Goal: Entertainment & Leisure: Consume media (video, audio)

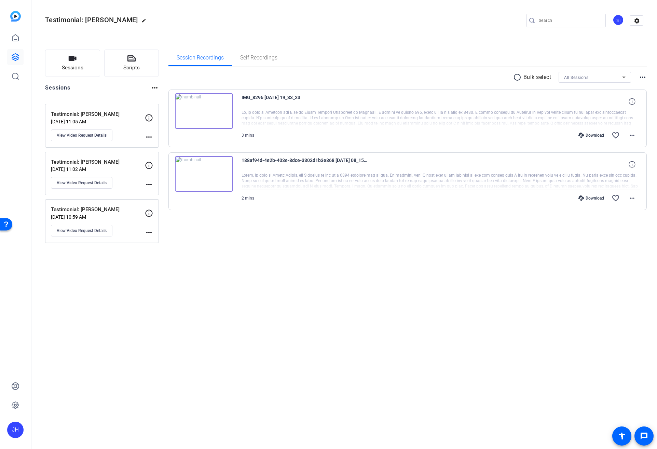
click at [203, 110] on img at bounding box center [204, 111] width 58 height 36
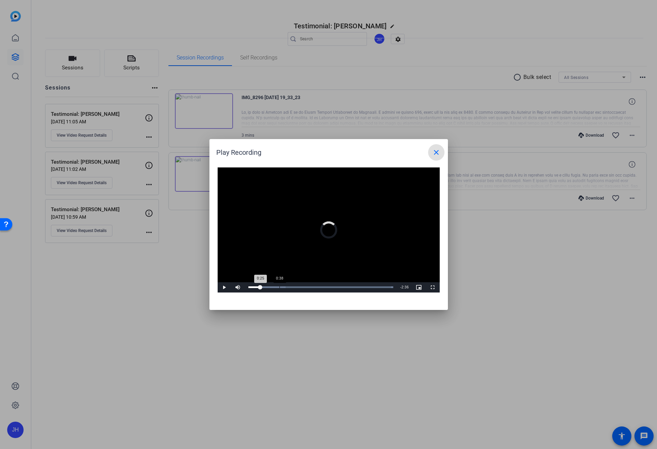
drag, startPoint x: 260, startPoint y: 287, endPoint x: 283, endPoint y: 285, distance: 22.3
click at [261, 286] on div "0:25" at bounding box center [254, 287] width 12 height 2
drag, startPoint x: 283, startPoint y: 285, endPoint x: 293, endPoint y: 285, distance: 10.6
click at [293, 285] on div "Loaded : 100.00% 0:56 0:43" at bounding box center [321, 287] width 152 height 10
drag, startPoint x: 293, startPoint y: 285, endPoint x: 316, endPoint y: 285, distance: 22.9
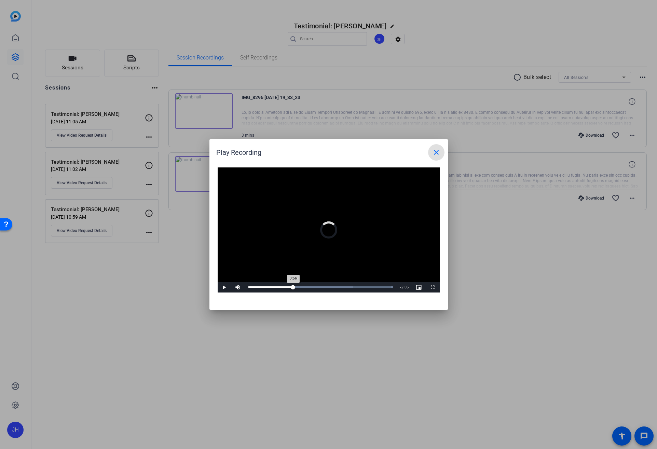
click at [316, 285] on div "Loaded : 100.00% 0:56 0:56" at bounding box center [321, 287] width 152 height 10
drag, startPoint x: 317, startPoint y: 285, endPoint x: 343, endPoint y: 285, distance: 26.7
click at [343, 285] on div "Loaded : 100.00% 1:58 1:25" at bounding box center [321, 287] width 152 height 10
drag, startPoint x: 343, startPoint y: 285, endPoint x: 374, endPoint y: 287, distance: 30.5
click at [374, 287] on div "Loaded : 100.00% 1:58 1:59" at bounding box center [320, 287] width 145 height 2
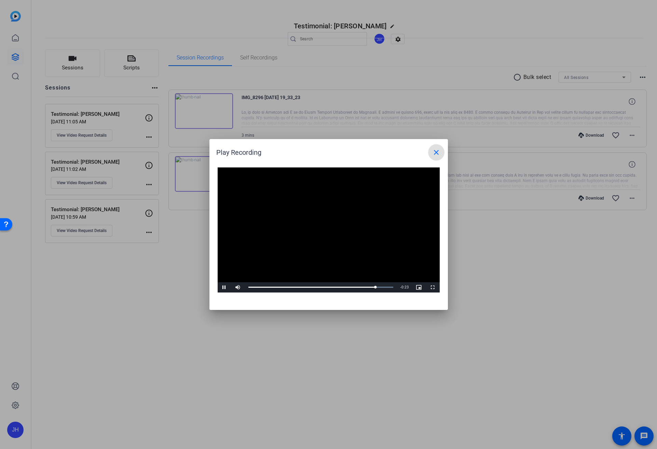
click at [437, 153] on mat-icon "close" at bounding box center [436, 152] width 8 height 8
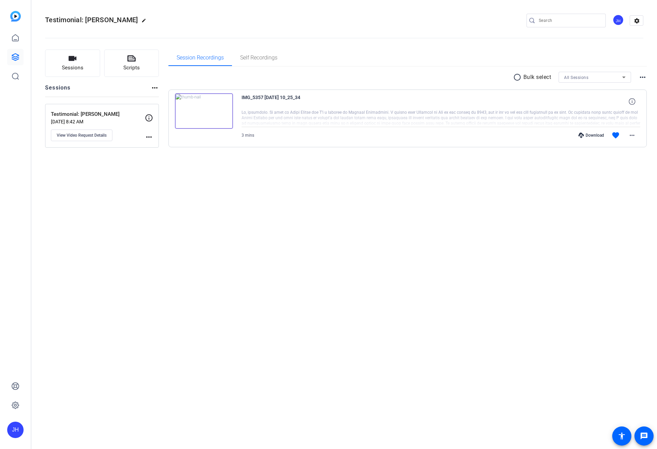
click at [199, 114] on img at bounding box center [204, 111] width 58 height 36
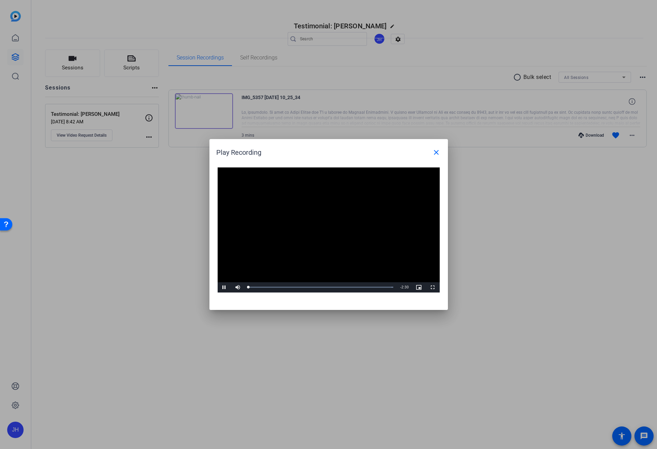
click at [324, 220] on video "Video Player" at bounding box center [329, 229] width 222 height 125
click at [222, 287] on span "Video Player" at bounding box center [225, 287] width 14 height 0
click at [437, 154] on mat-icon "close" at bounding box center [436, 152] width 8 height 8
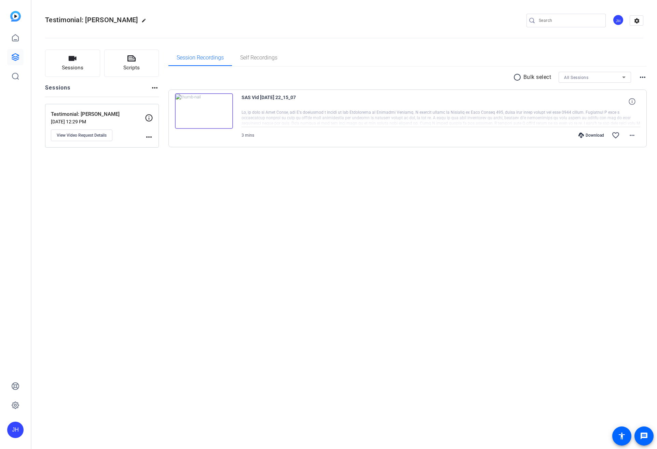
click at [204, 108] on img at bounding box center [204, 111] width 58 height 36
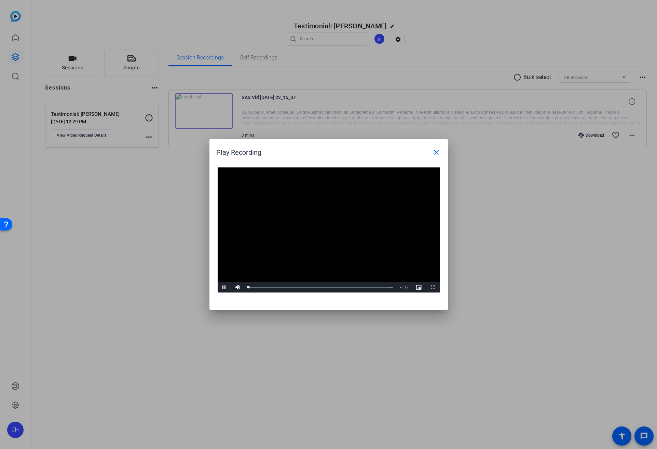
click at [314, 224] on video "Video Player" at bounding box center [329, 229] width 222 height 125
click at [221, 287] on span "Video Player" at bounding box center [225, 287] width 14 height 0
drag, startPoint x: 254, startPoint y: 289, endPoint x: 284, endPoint y: 293, distance: 31.0
click at [284, 293] on div "Video Player is loading. Play Video Play Mute Current Time 0:08 / Duration 3:17…" at bounding box center [328, 235] width 238 height 149
drag, startPoint x: 284, startPoint y: 286, endPoint x: 371, endPoint y: 294, distance: 86.8
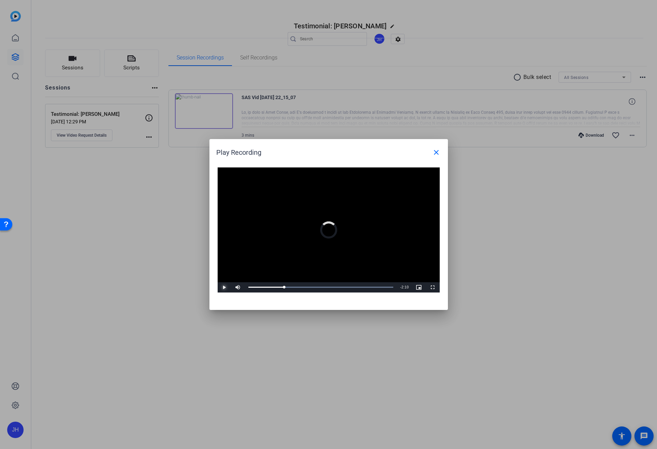
click at [371, 294] on div "Video Player is loading. Play Video Play Mute Current Time 0:49 / Duration 3:17…" at bounding box center [328, 235] width 238 height 149
click at [437, 152] on mat-icon "close" at bounding box center [436, 152] width 8 height 8
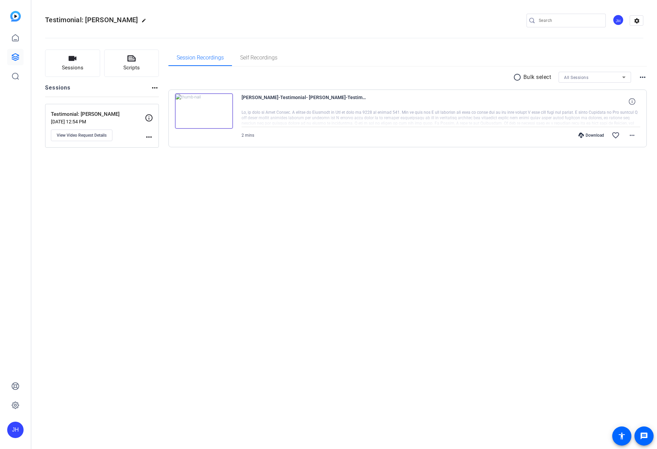
click at [206, 111] on img at bounding box center [204, 111] width 58 height 36
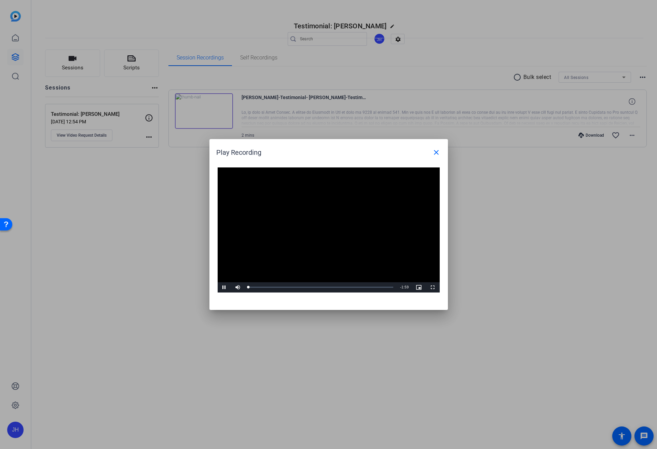
click at [328, 225] on video "Video Player" at bounding box center [329, 229] width 222 height 125
click at [440, 151] on span at bounding box center [436, 152] width 16 height 16
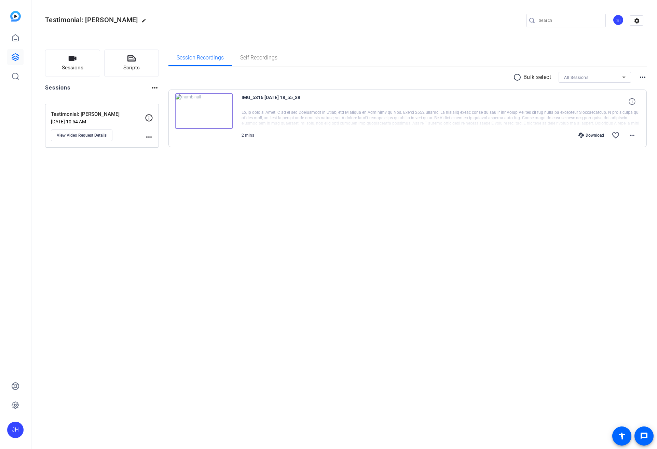
click at [204, 110] on img at bounding box center [204, 111] width 58 height 36
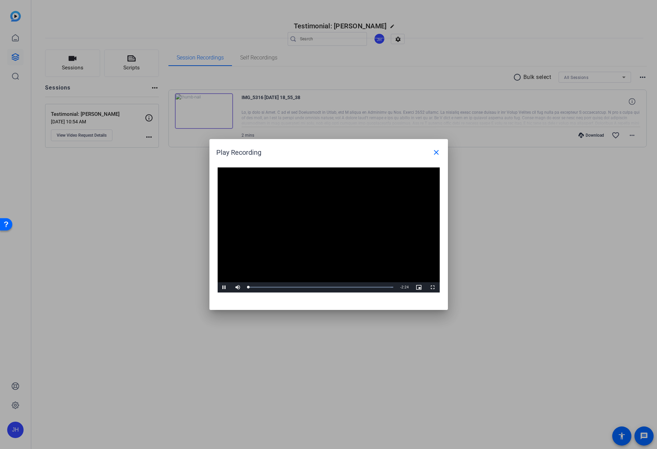
click at [340, 223] on video "Video Player" at bounding box center [329, 229] width 222 height 125
click at [321, 221] on video "Video Player" at bounding box center [329, 229] width 222 height 125
click at [435, 147] on span at bounding box center [436, 152] width 16 height 16
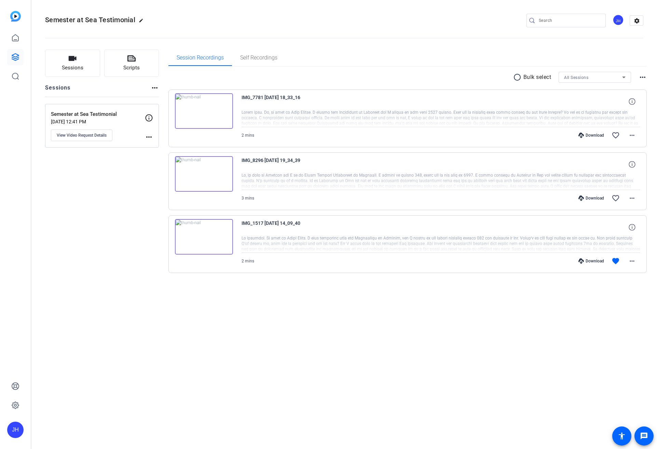
click at [202, 111] on img at bounding box center [204, 111] width 58 height 36
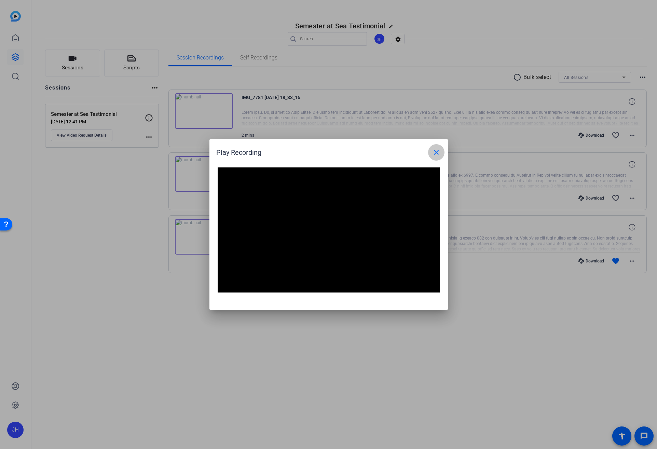
click at [439, 153] on mat-icon "close" at bounding box center [436, 152] width 8 height 8
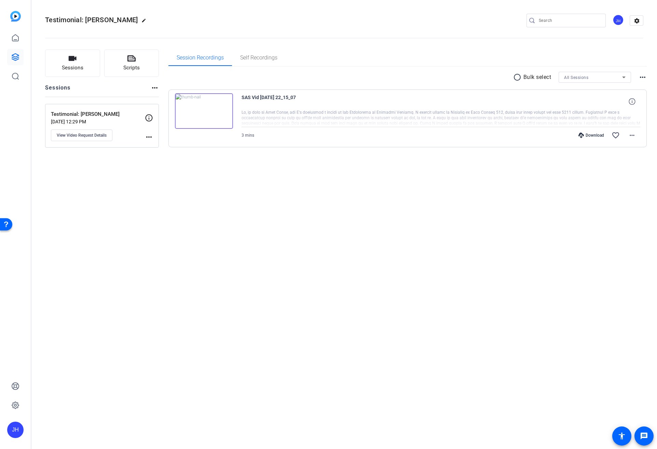
click at [203, 109] on img at bounding box center [204, 111] width 58 height 36
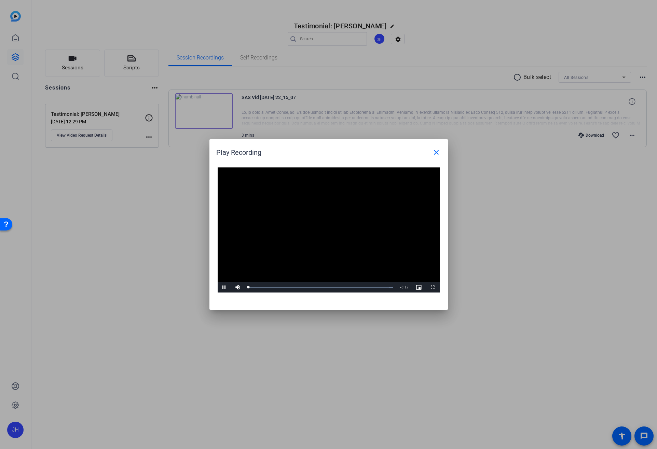
click at [313, 226] on video "Video Player" at bounding box center [329, 229] width 222 height 125
click at [222, 287] on span "Video Player" at bounding box center [225, 287] width 14 height 0
click at [269, 287] on div "Progress Bar" at bounding box center [284, 287] width 73 height 2
drag, startPoint x: 265, startPoint y: 287, endPoint x: 300, endPoint y: 291, distance: 34.4
click at [300, 291] on div "Loaded : 100.00% 1:09 0:50" at bounding box center [321, 287] width 152 height 10
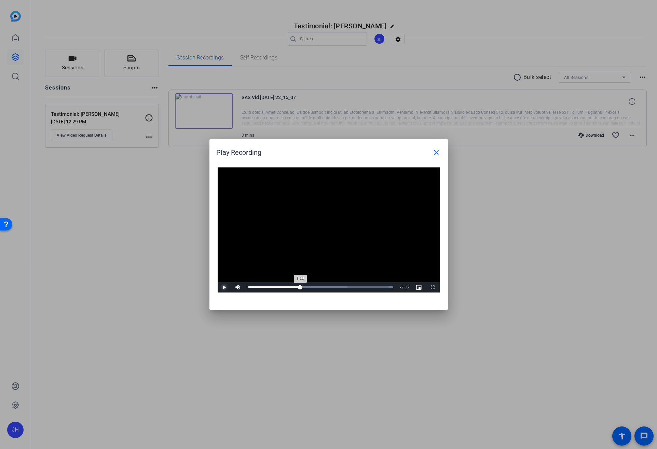
drag, startPoint x: 300, startPoint y: 287, endPoint x: 324, endPoint y: 289, distance: 24.0
click at [324, 289] on div "Loaded : 100.00% 1:11 1:11" at bounding box center [321, 287] width 152 height 10
drag, startPoint x: 324, startPoint y: 289, endPoint x: 368, endPoint y: 289, distance: 44.1
click at [368, 289] on div "Loaded : 100.00% 1:56 1:44" at bounding box center [321, 287] width 152 height 10
drag, startPoint x: 370, startPoint y: 287, endPoint x: 383, endPoint y: 285, distance: 12.5
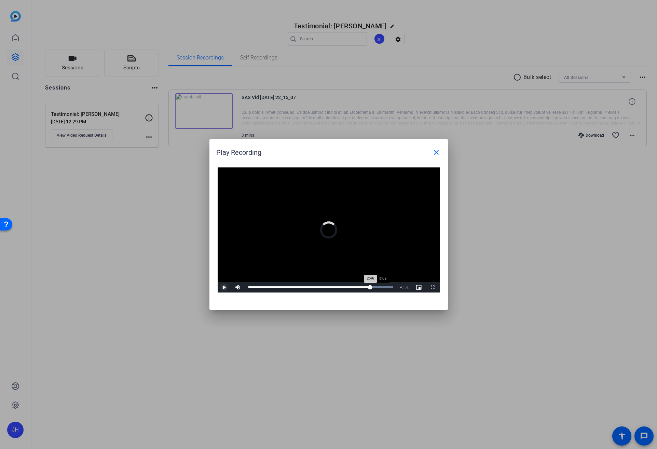
click at [383, 285] on div "Loaded : 100.00% 3:02 2:46" at bounding box center [321, 287] width 152 height 10
drag, startPoint x: 383, startPoint y: 285, endPoint x: 399, endPoint y: 286, distance: 16.1
click at [399, 286] on div "Play Mute 100% Current Time 3:03 / Duration 3:17 Loaded : 100.00% 3:17 3:17 Str…" at bounding box center [329, 287] width 222 height 10
click at [440, 152] on mat-icon "close" at bounding box center [436, 152] width 8 height 8
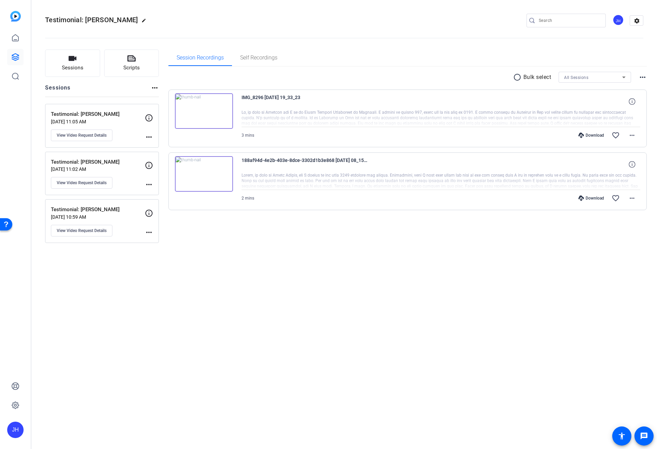
click at [204, 109] on img at bounding box center [204, 111] width 58 height 36
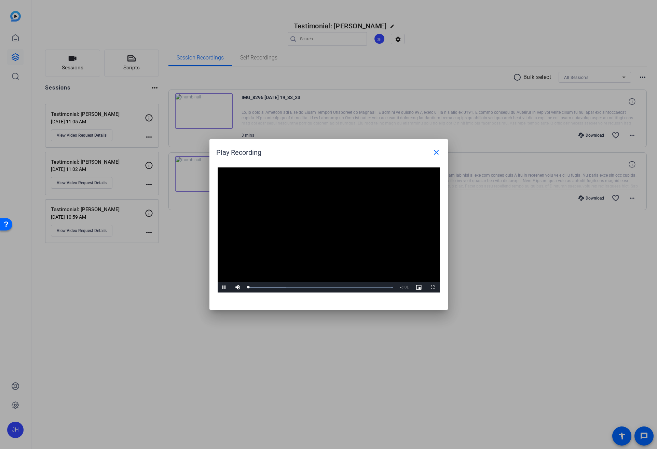
click at [327, 224] on video "Video Player" at bounding box center [329, 229] width 222 height 125
click at [224, 287] on span "Video Player" at bounding box center [225, 287] width 14 height 0
drag, startPoint x: 289, startPoint y: 287, endPoint x: 306, endPoint y: 284, distance: 17.7
click at [305, 283] on div "Loaded : 100.00% 0:47 0:45" at bounding box center [321, 287] width 152 height 10
drag, startPoint x: 306, startPoint y: 285, endPoint x: 336, endPoint y: 288, distance: 29.9
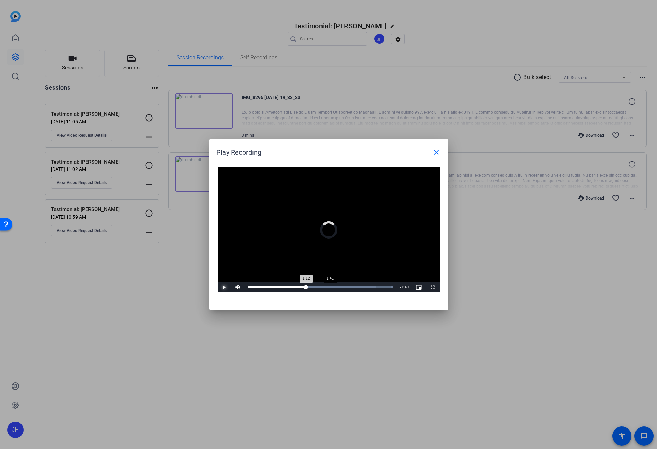
click at [336, 288] on div "Loaded : 100.00% 1:41 1:12" at bounding box center [320, 287] width 145 height 2
drag, startPoint x: 334, startPoint y: 285, endPoint x: 360, endPoint y: 286, distance: 26.0
click at [360, 286] on div "Loaded : 100.00% 1:52 1:47" at bounding box center [321, 287] width 152 height 10
drag, startPoint x: 362, startPoint y: 286, endPoint x: 391, endPoint y: 284, distance: 29.5
click at [391, 284] on div "Loaded : 100.00% 2:21 2:21" at bounding box center [321, 287] width 152 height 10
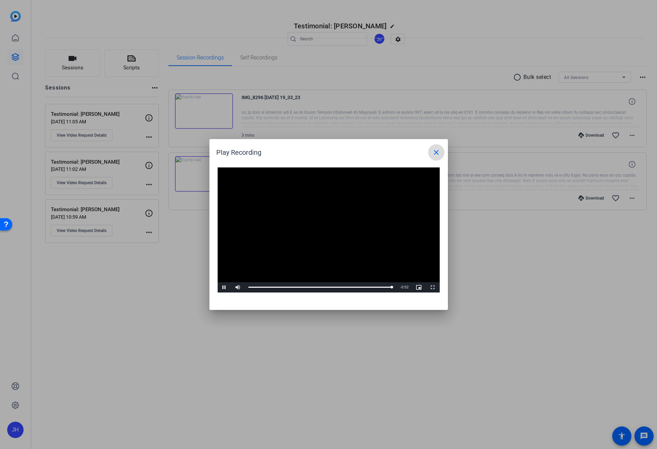
click at [439, 153] on mat-icon "close" at bounding box center [436, 152] width 8 height 8
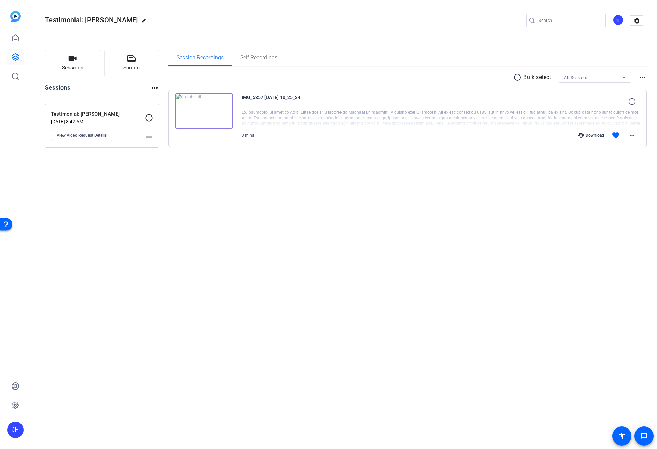
click at [202, 109] on img at bounding box center [204, 111] width 58 height 36
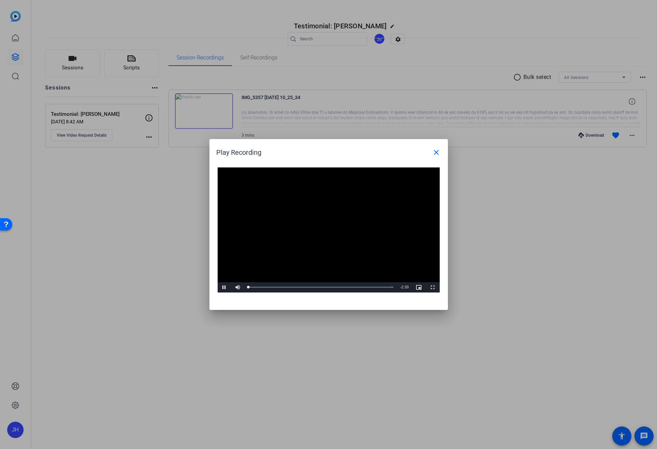
click at [321, 228] on video "Video Player" at bounding box center [329, 229] width 222 height 125
click at [223, 287] on span "Video Player" at bounding box center [225, 287] width 14 height 0
drag, startPoint x: 270, startPoint y: 287, endPoint x: 306, endPoint y: 287, distance: 35.5
click at [305, 287] on div "Loaded : 100.00% 0:22 0:22" at bounding box center [320, 287] width 145 height 2
drag, startPoint x: 306, startPoint y: 287, endPoint x: 367, endPoint y: 287, distance: 61.2
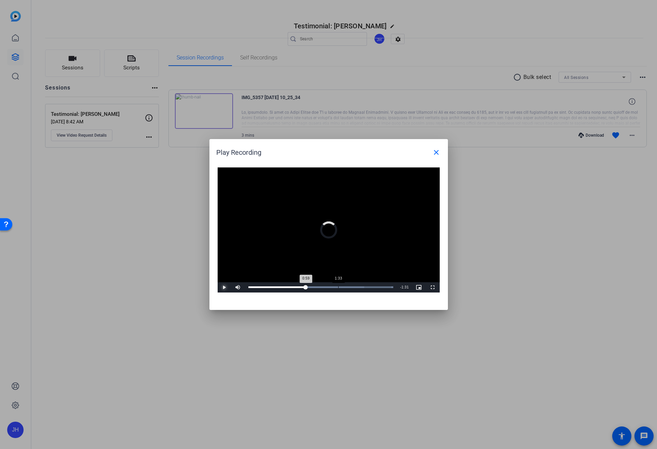
click at [367, 287] on div "Loaded : 100.00% 1:33 0:59" at bounding box center [320, 287] width 145 height 2
click at [436, 150] on mat-icon "close" at bounding box center [436, 152] width 8 height 8
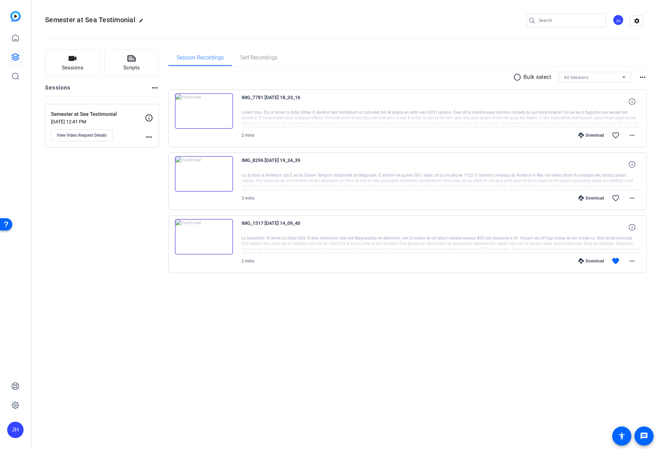
click at [204, 113] on img at bounding box center [204, 111] width 58 height 36
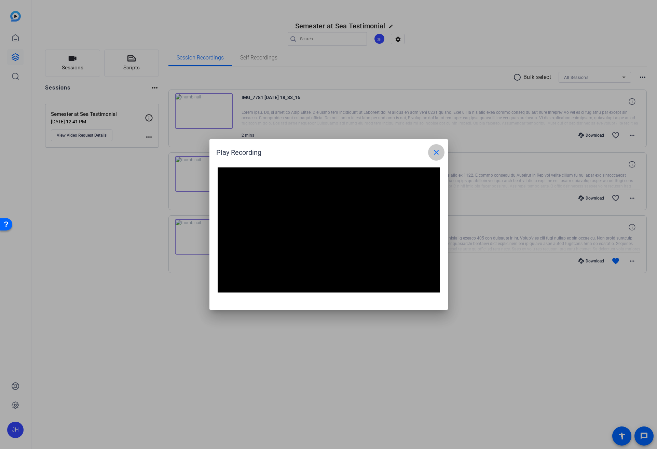
click at [435, 155] on mat-icon "close" at bounding box center [436, 152] width 8 height 8
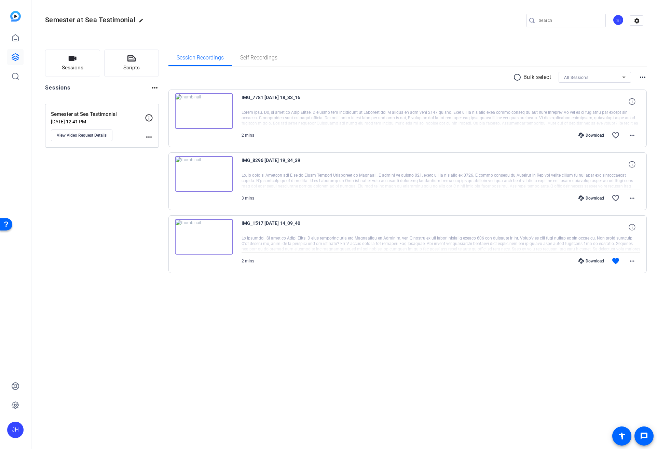
click at [208, 116] on img at bounding box center [204, 111] width 58 height 36
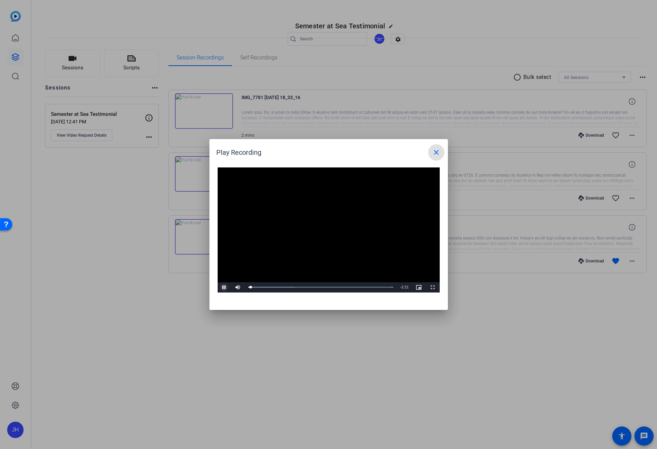
click at [225, 287] on span "Video Player" at bounding box center [225, 287] width 14 height 0
click at [434, 152] on mat-icon "close" at bounding box center [436, 152] width 8 height 8
